Goal: Task Accomplishment & Management: Manage account settings

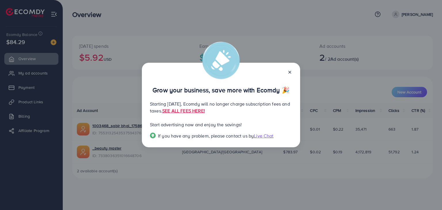
click at [289, 73] on line at bounding box center [289, 72] width 2 height 2
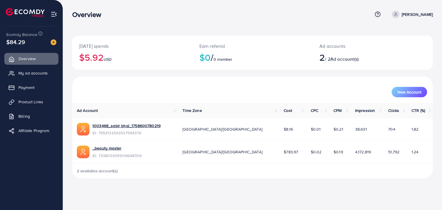
click at [399, 17] on span at bounding box center [395, 14] width 7 height 7
click at [388, 46] on link "Log out" at bounding box center [405, 47] width 55 height 13
